Goal: Complete application form

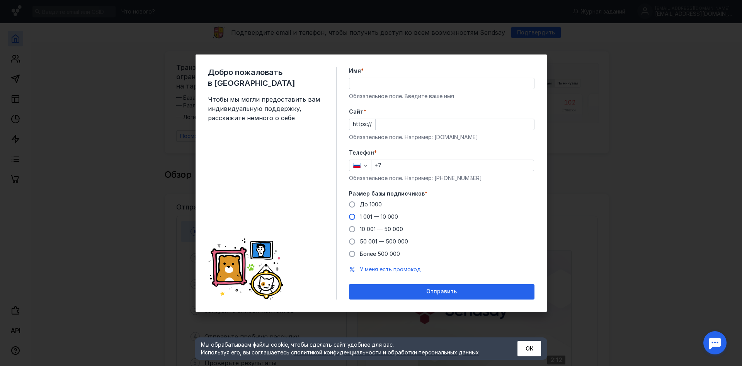
click at [355, 216] on span at bounding box center [352, 217] width 6 height 6
click at [0, 0] on input "1 001 — 10 000" at bounding box center [0, 0] width 0 height 0
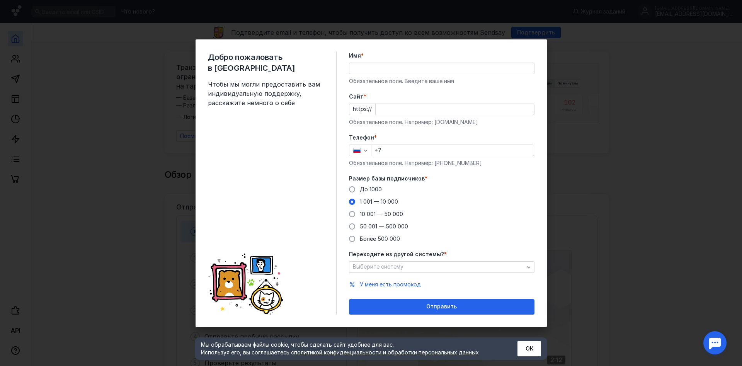
click at [405, 259] on div "Переходите из другой системы? * Выберите систему" at bounding box center [442, 261] width 186 height 22
click at [405, 266] on div "Выберите систему" at bounding box center [438, 267] width 175 height 7
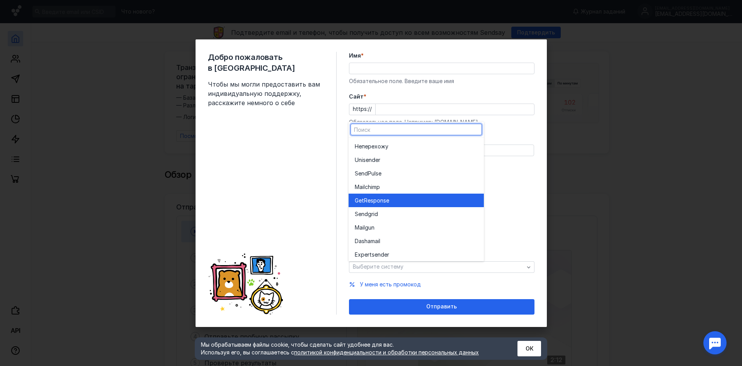
scroll to position [43, 0]
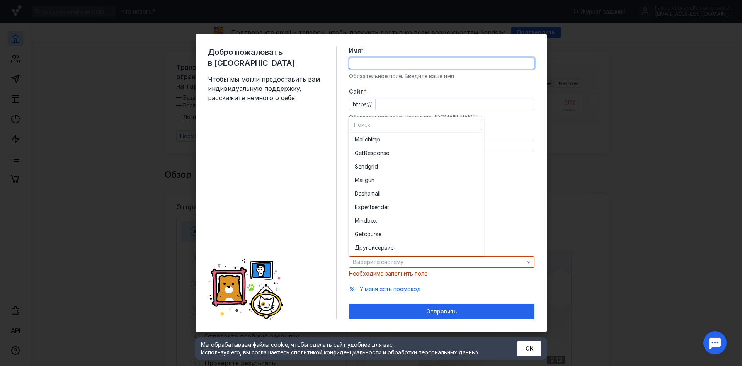
click at [411, 69] on input "Имя *" at bounding box center [441, 63] width 185 height 11
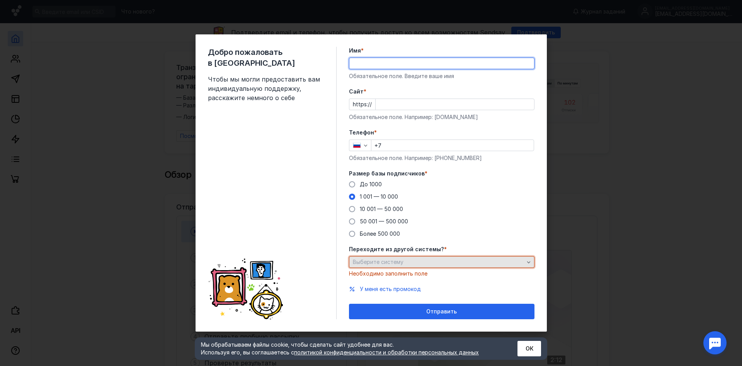
click at [530, 264] on div "button" at bounding box center [529, 262] width 8 height 8
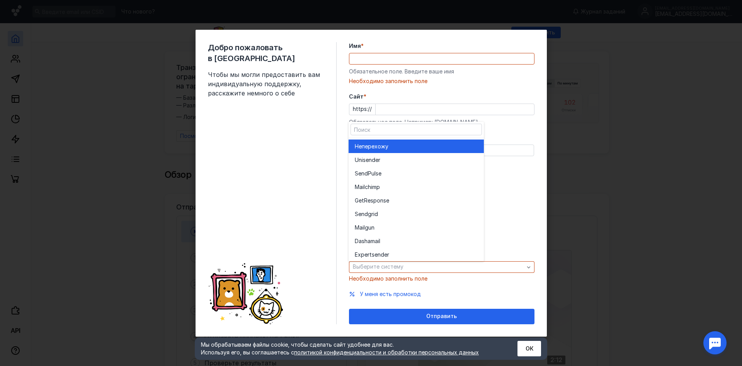
click at [396, 146] on div "Не перехожу" at bounding box center [416, 147] width 123 height 8
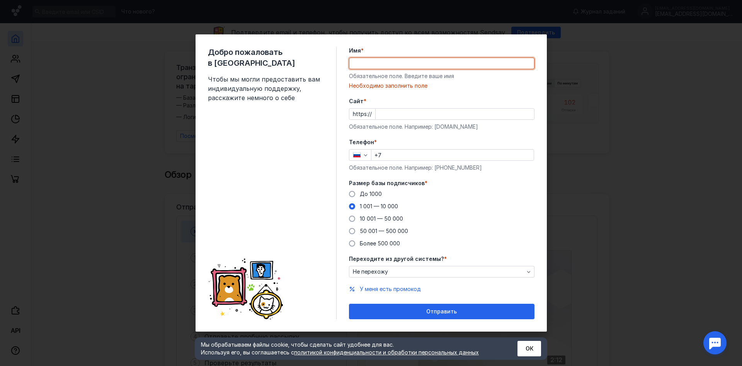
click at [366, 60] on input "Имя *" at bounding box center [441, 63] width 185 height 11
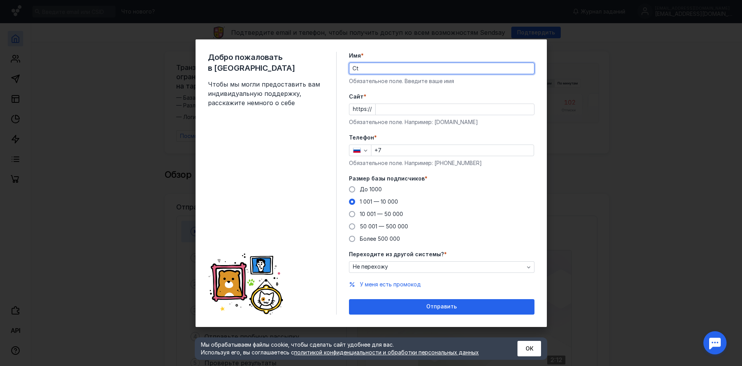
type input "C"
type input "[PERSON_NAME]"
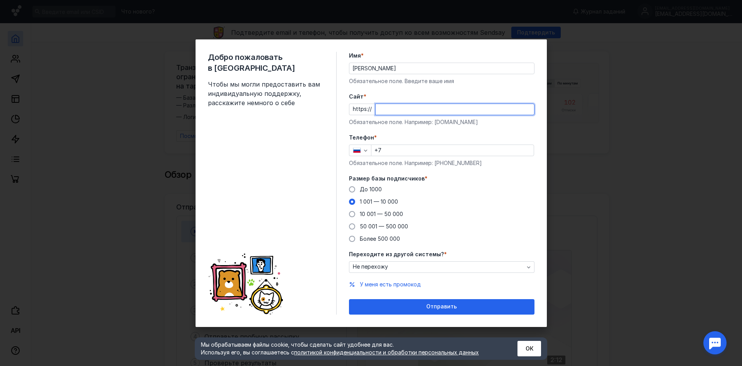
click at [386, 109] on input "Cайт *" at bounding box center [455, 109] width 158 height 11
type input "[DOMAIN_NAME]"
click at [391, 148] on input "+7" at bounding box center [452, 150] width 162 height 11
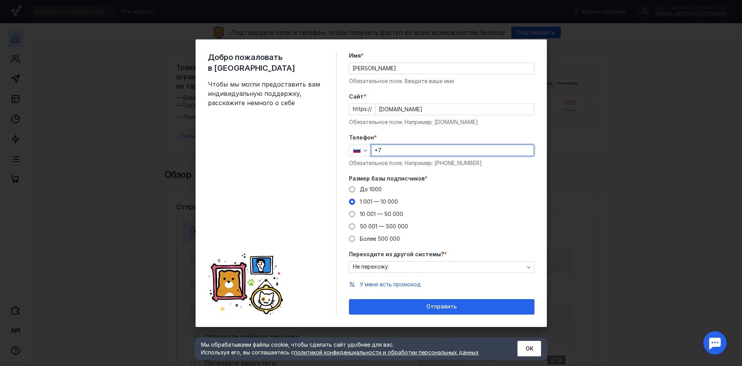
click at [393, 149] on input "+7" at bounding box center [452, 150] width 162 height 11
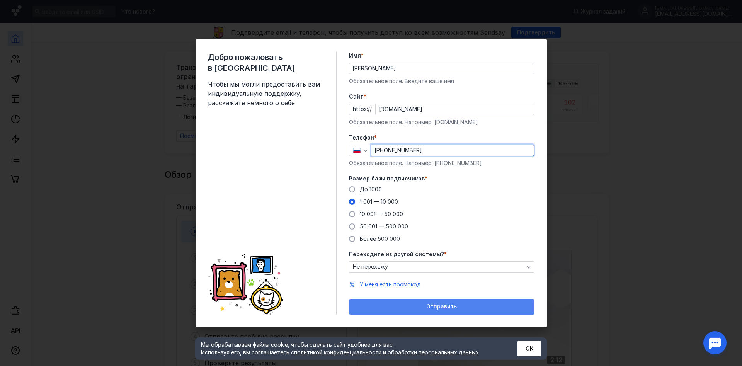
type input "[PHONE_NUMBER]"
click at [439, 306] on span "Отправить" at bounding box center [441, 306] width 31 height 7
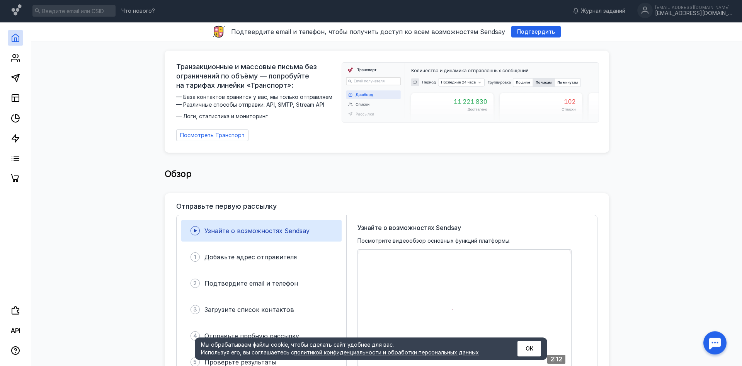
scroll to position [0, 0]
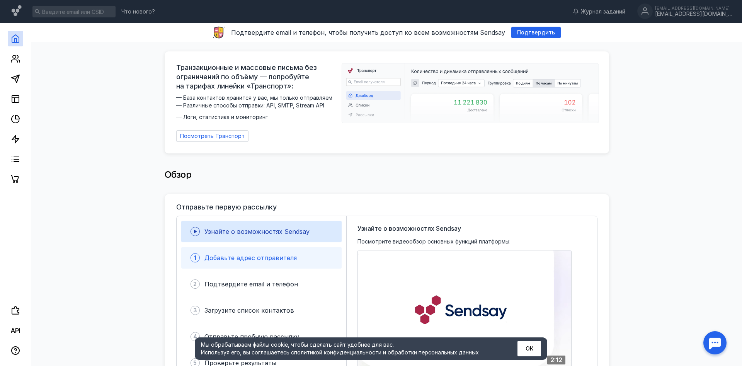
click at [253, 254] on span "Добавьте адрес отправителя" at bounding box center [250, 258] width 92 height 8
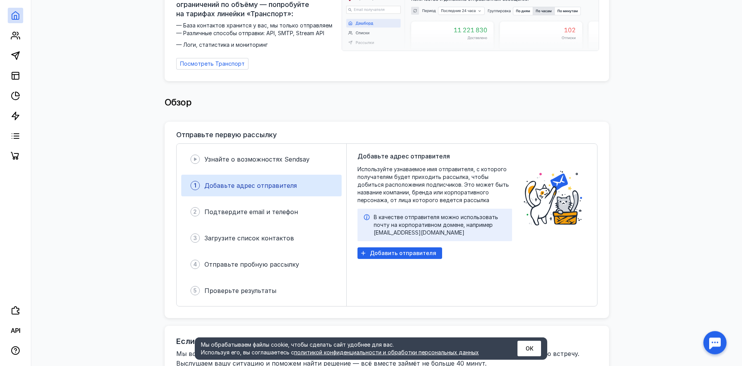
scroll to position [118, 0]
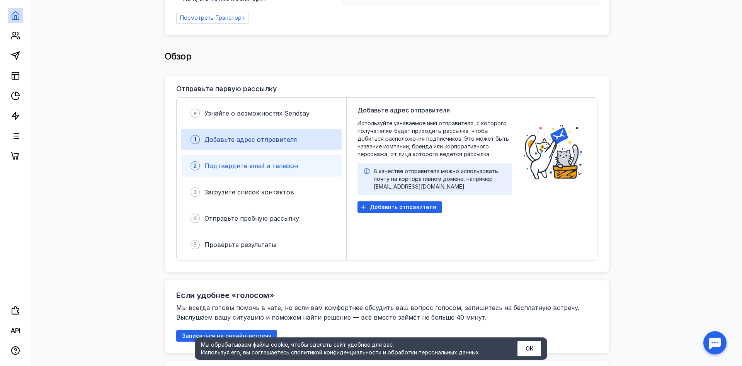
click at [267, 155] on div "2 Подтвердите email и телефон" at bounding box center [261, 166] width 160 height 22
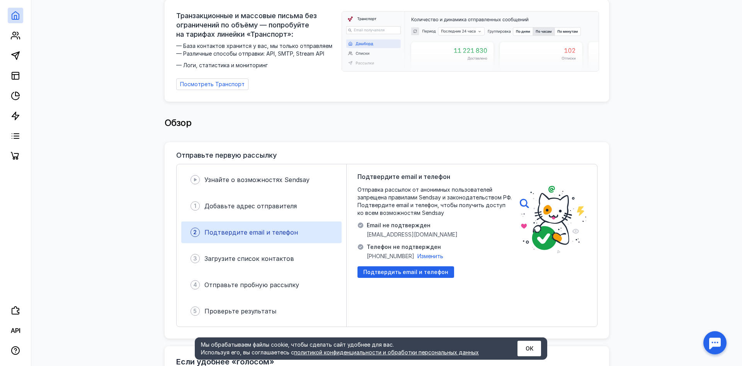
scroll to position [0, 0]
